Goal: Task Accomplishment & Management: Use online tool/utility

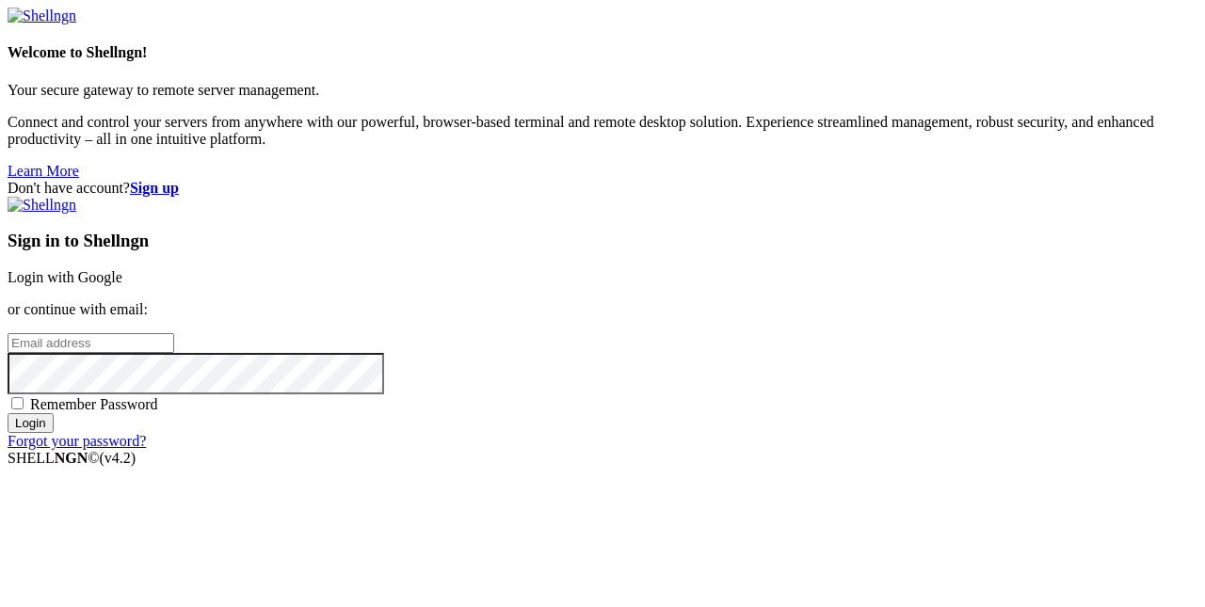
type input "root"
click at [625, 268] on div "Sign in to Shellngn Login with Google or continue with email: root Remember Pas…" at bounding box center [603, 323] width 1190 height 253
click at [122, 269] on link "Login with Google" at bounding box center [65, 277] width 115 height 16
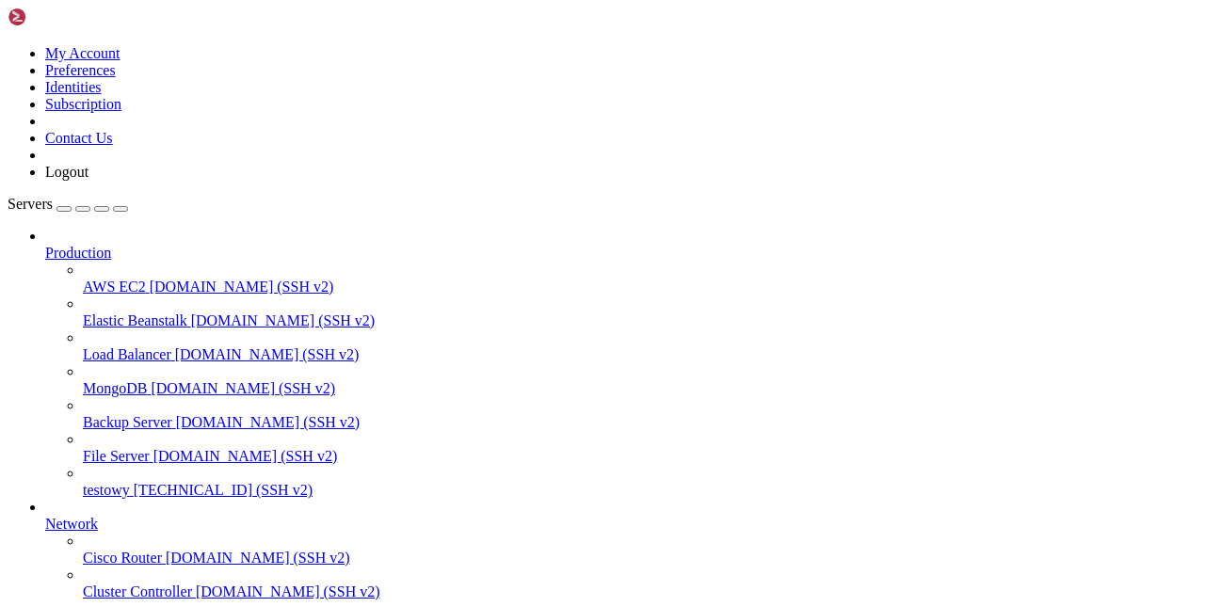
click at [83, 482] on link "testowy [TECHNICAL_ID] (SSH v2)" at bounding box center [640, 490] width 1115 height 17
click at [130, 482] on span "testowy" at bounding box center [106, 490] width 47 height 16
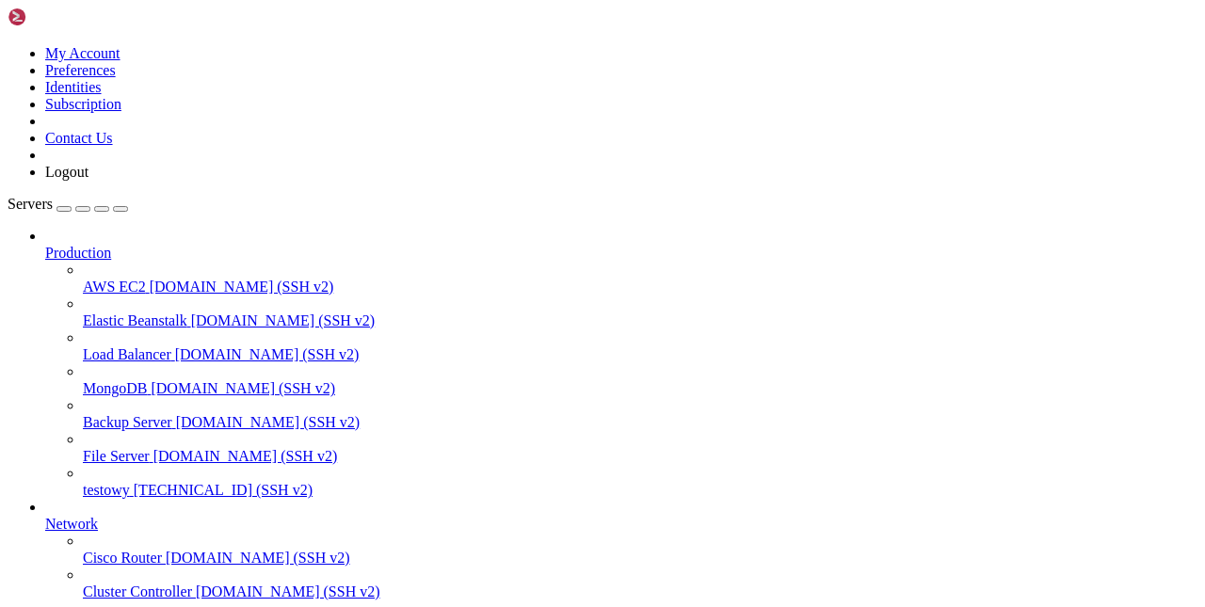
click at [130, 482] on span "testowy" at bounding box center [106, 490] width 47 height 16
click at [107, 482] on span "testowy" at bounding box center [106, 490] width 47 height 16
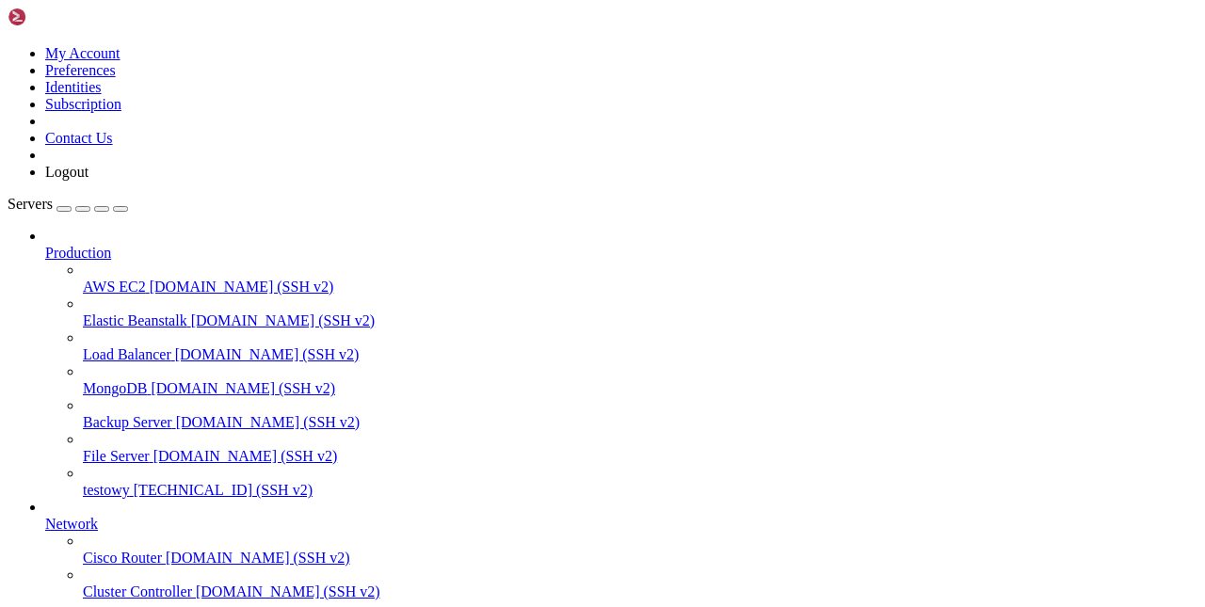
click at [122, 482] on span "testowy" at bounding box center [106, 490] width 47 height 16
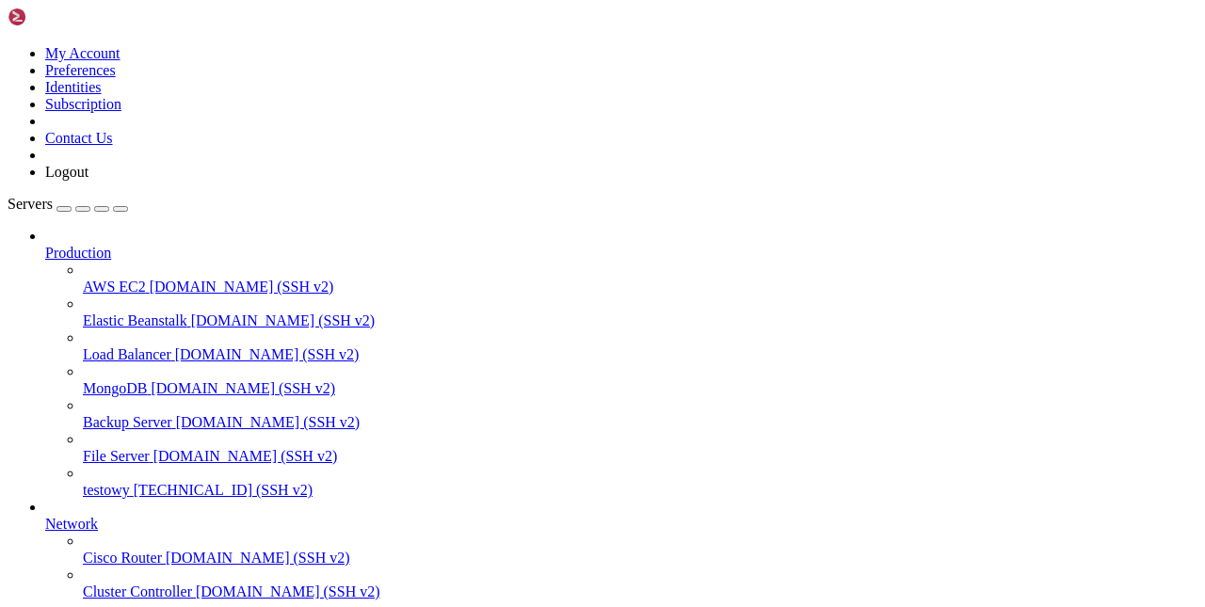
scroll to position [26229, 0]
click at [134, 482] on span "[TECHNICAL_ID] (SSH v2)" at bounding box center [223, 490] width 179 height 16
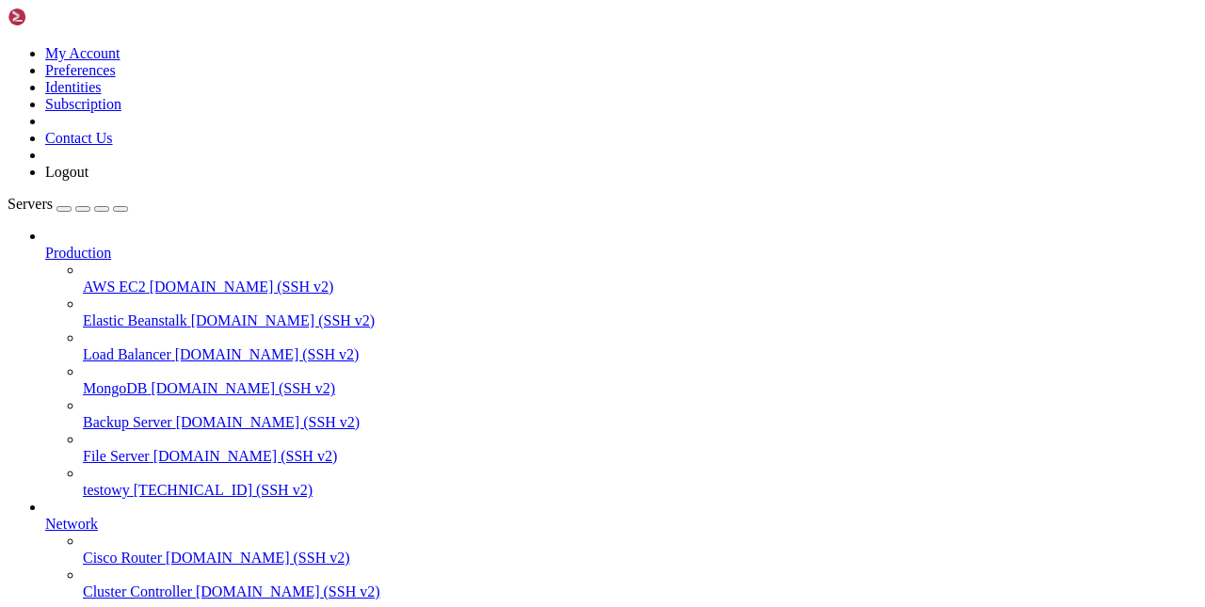
click at [116, 482] on div "testowy [TECHNICAL_ID] (SSH v2)" at bounding box center [640, 490] width 1115 height 17
click at [117, 482] on span "testowy" at bounding box center [106, 490] width 47 height 16
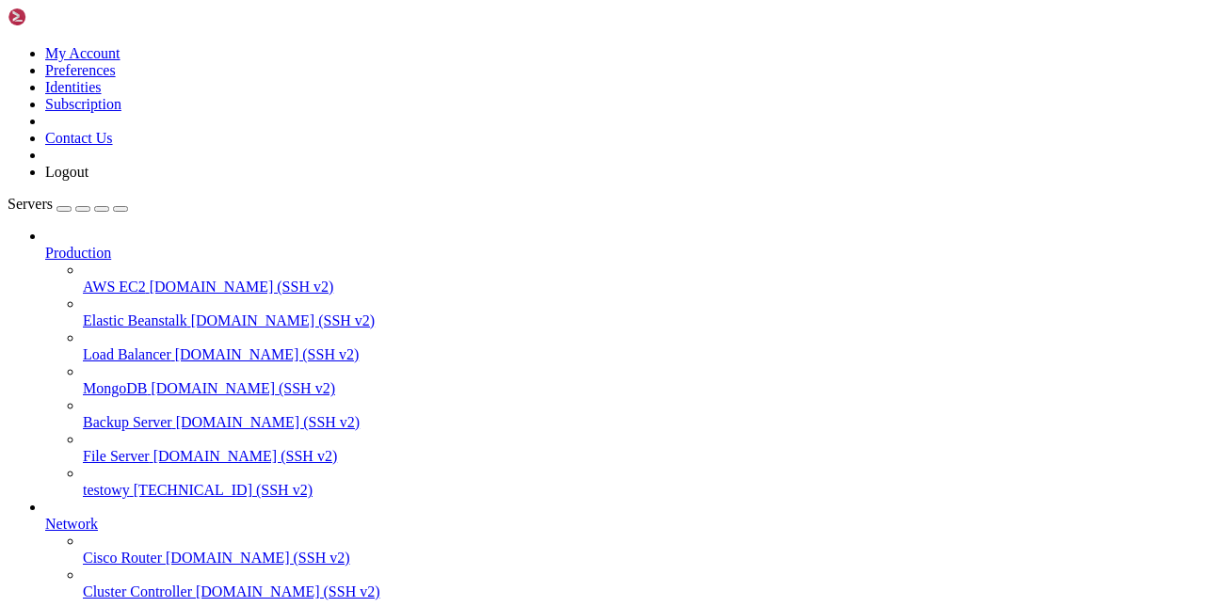
scroll to position [143, 0]
click at [130, 482] on span "testowy" at bounding box center [106, 490] width 47 height 16
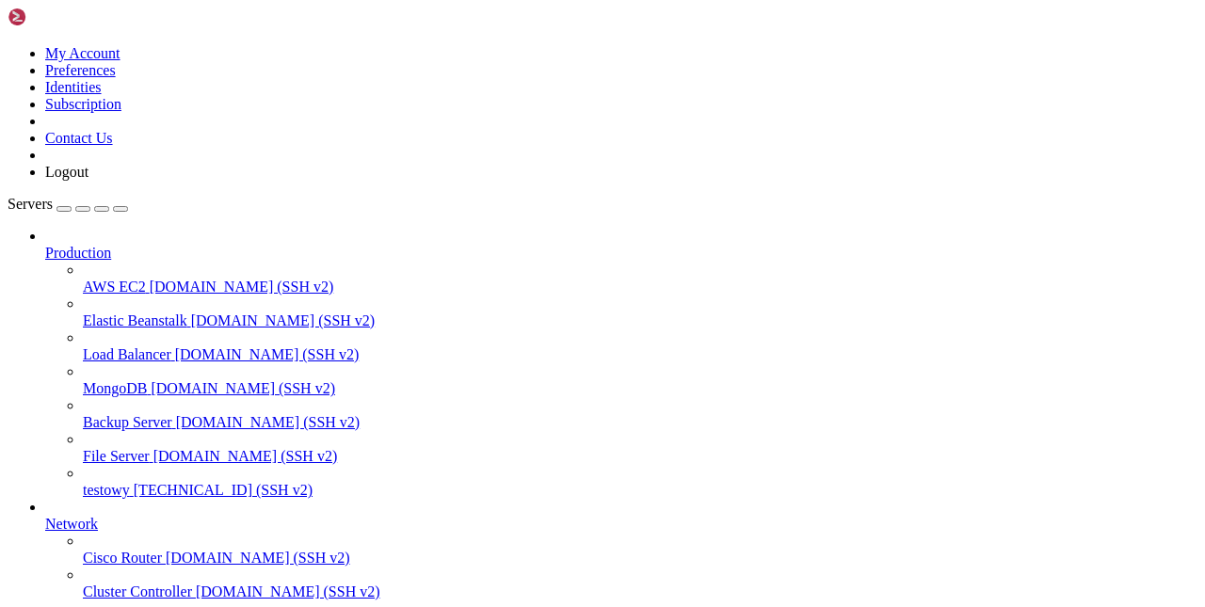
click at [130, 482] on span "testowy" at bounding box center [106, 490] width 47 height 16
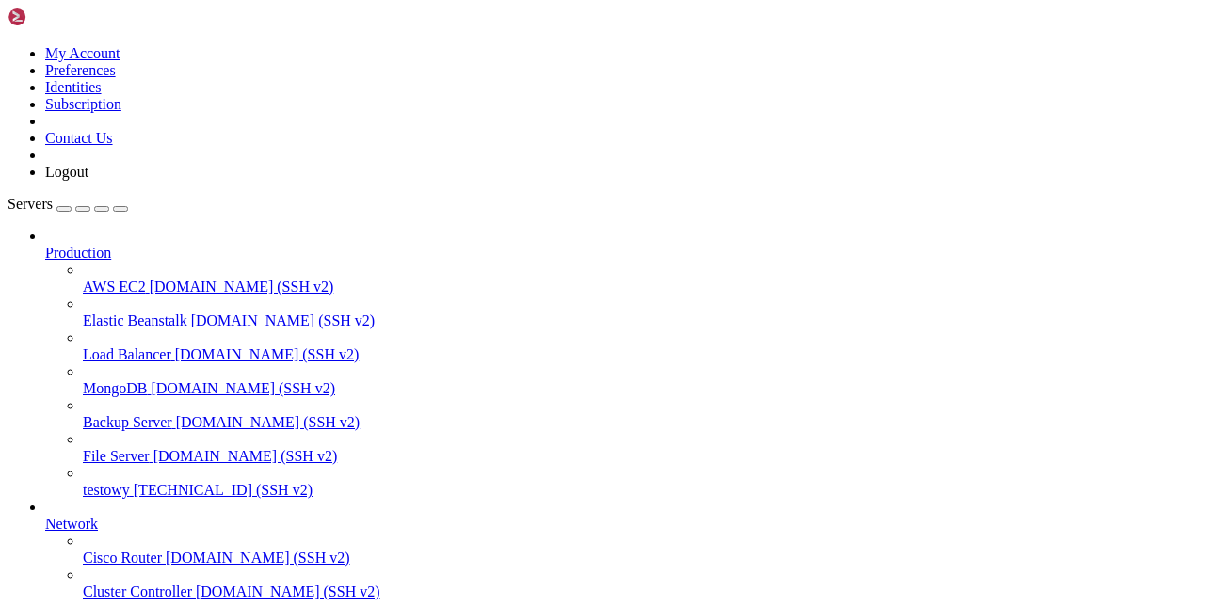
click at [130, 482] on span "testowy" at bounding box center [106, 490] width 47 height 16
click at [134, 482] on span "[TECHNICAL_ID] (SSH v2)" at bounding box center [223, 490] width 179 height 16
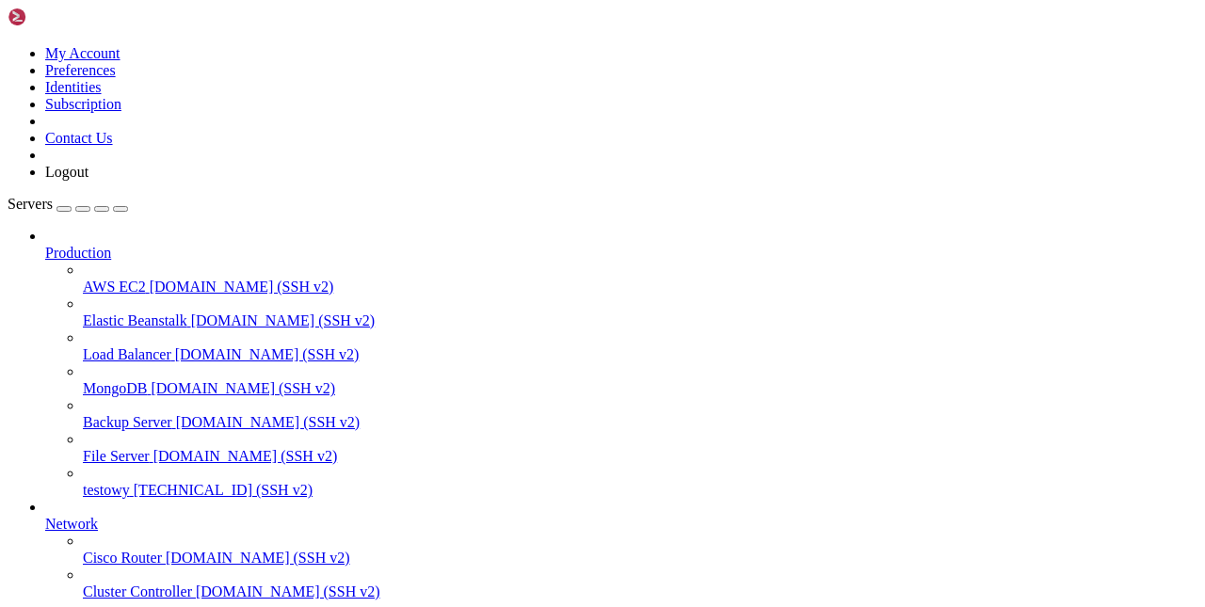
scroll to position [111, 0]
drag, startPoint x: 365, startPoint y: 1210, endPoint x: 536, endPoint y: 1220, distance: 170.7
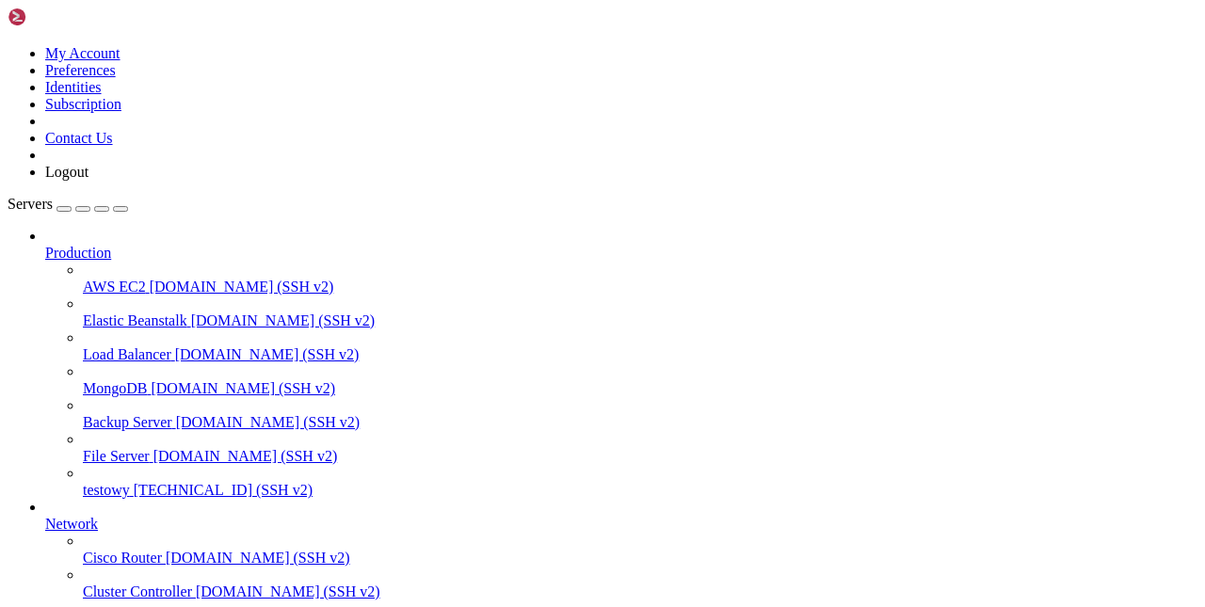
scroll to position [18, 0]
drag, startPoint x: 945, startPoint y: 1211, endPoint x: 965, endPoint y: 1217, distance: 20.8
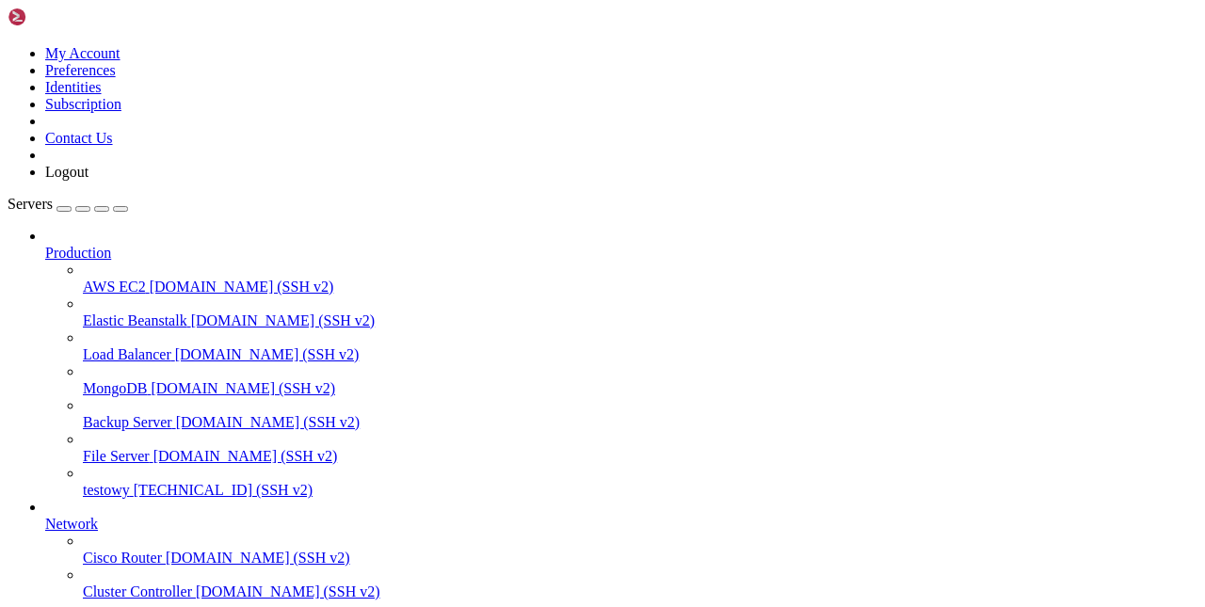
click at [109, 482] on span "testowy" at bounding box center [106, 490] width 47 height 16
click at [94, 482] on span "testowy" at bounding box center [106, 490] width 47 height 16
